Goal: Information Seeking & Learning: Learn about a topic

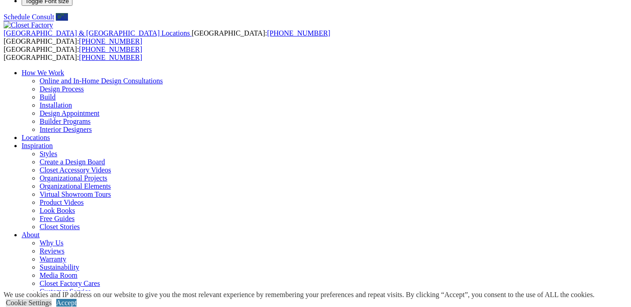
scroll to position [42, 0]
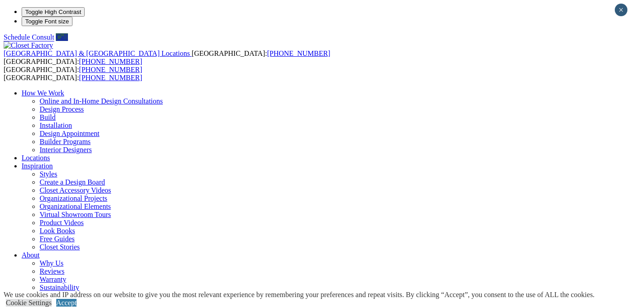
scroll to position [42, 0]
